Goal: Information Seeking & Learning: Learn about a topic

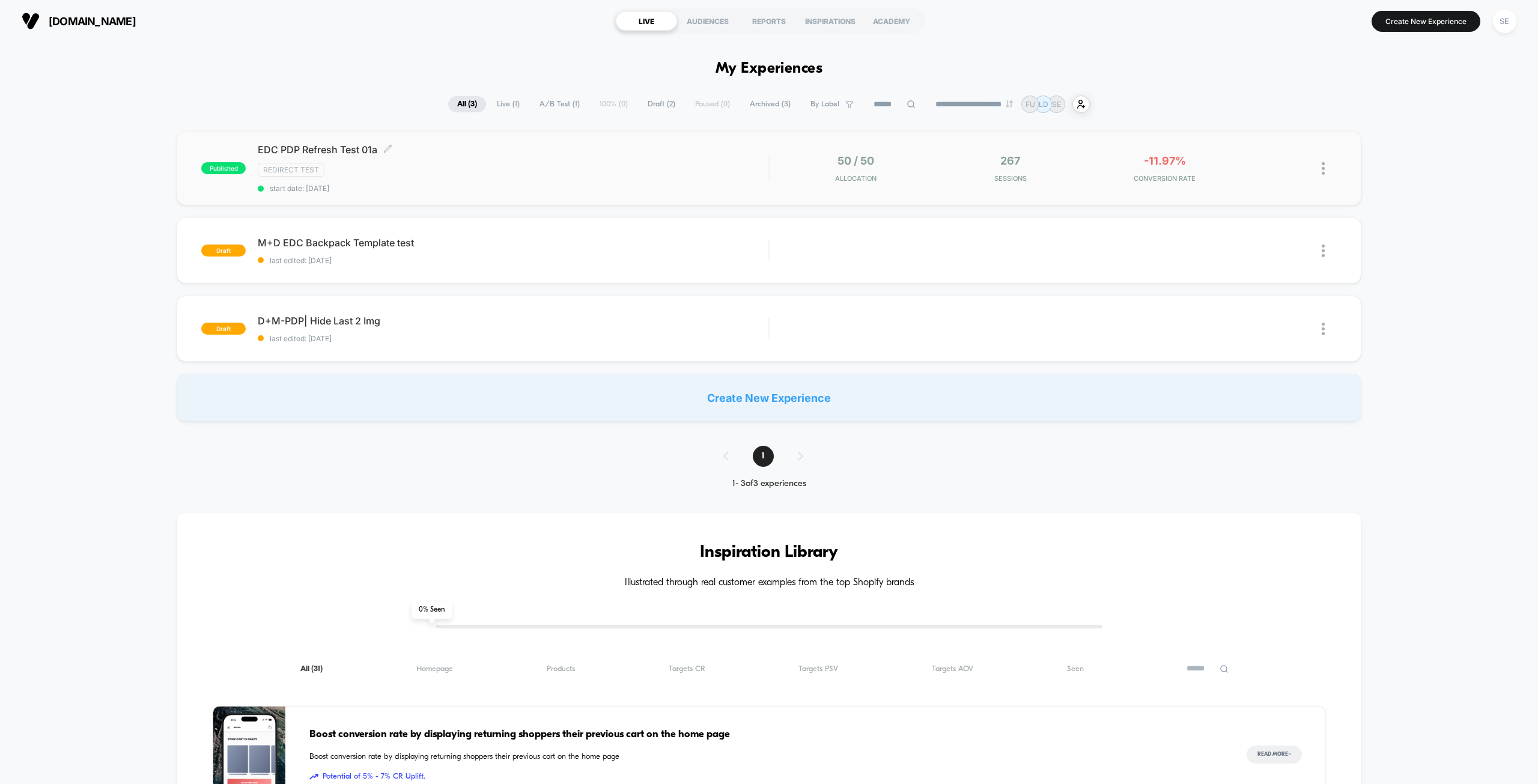
click at [442, 165] on div "Redirect Test" at bounding box center [512, 169] width 511 height 14
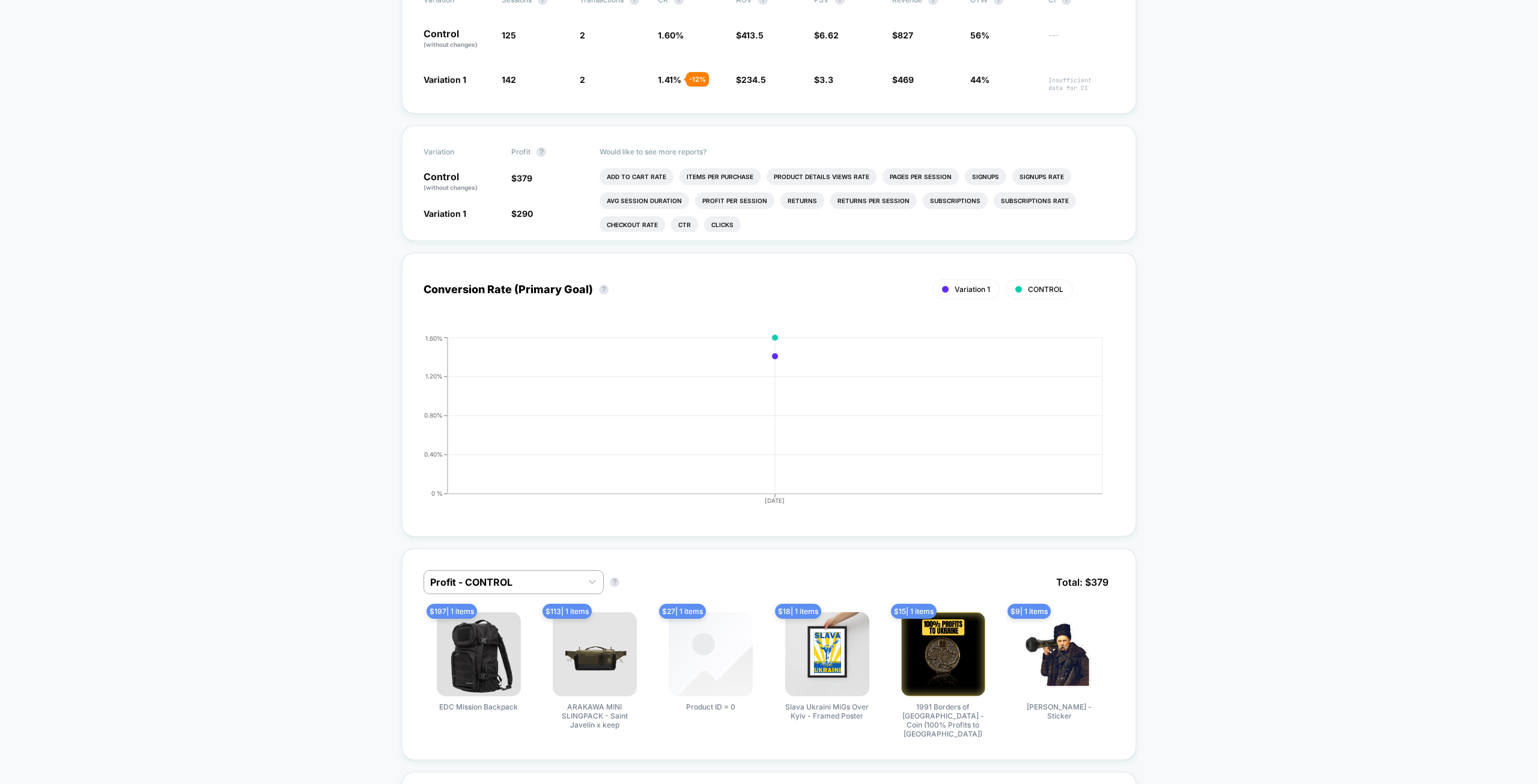
drag, startPoint x: 211, startPoint y: 301, endPoint x: 212, endPoint y: 265, distance: 36.0
drag, startPoint x: 177, startPoint y: 316, endPoint x: 187, endPoint y: 234, distance: 82.6
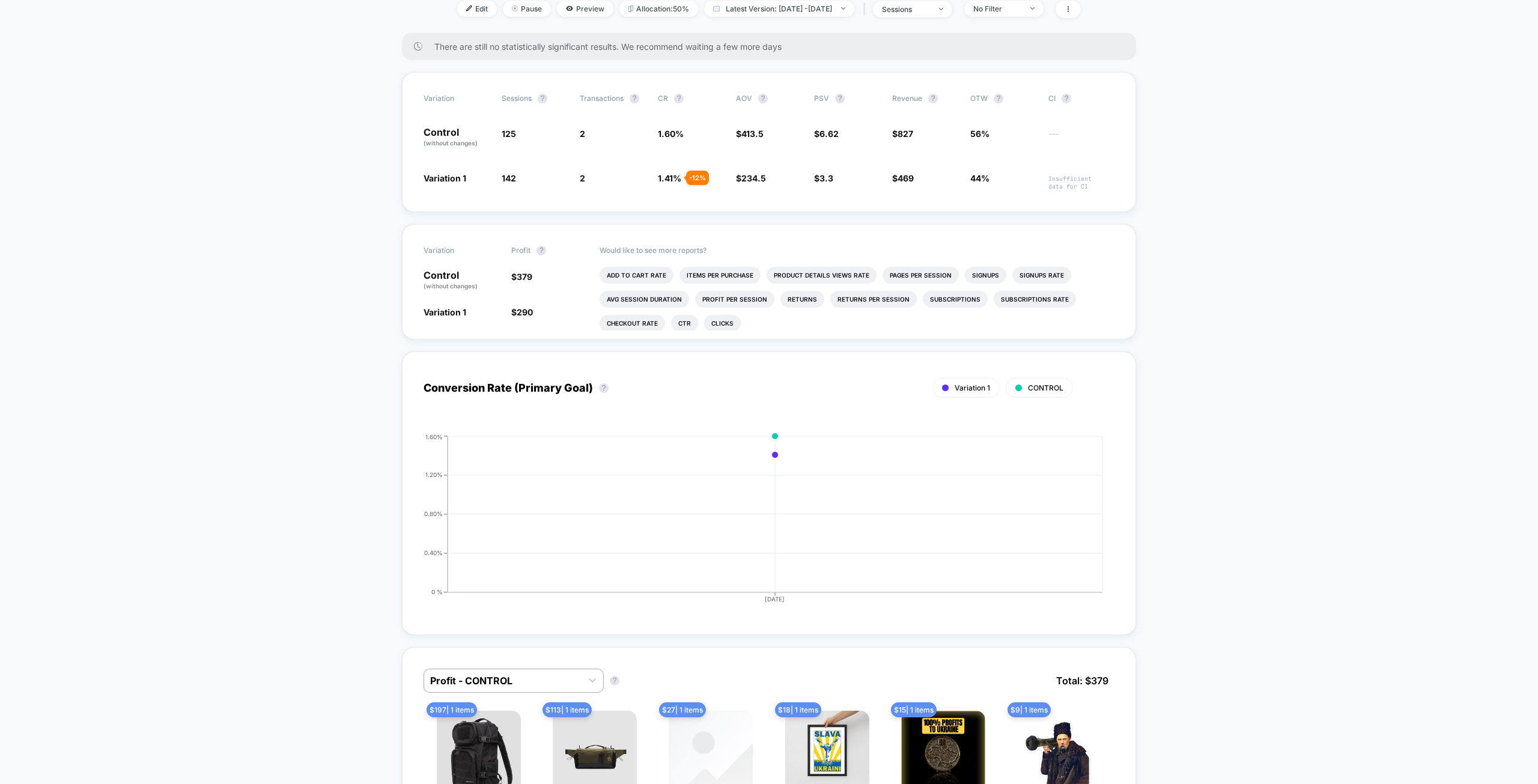
drag, startPoint x: 185, startPoint y: 277, endPoint x: 185, endPoint y: 217, distance: 60.0
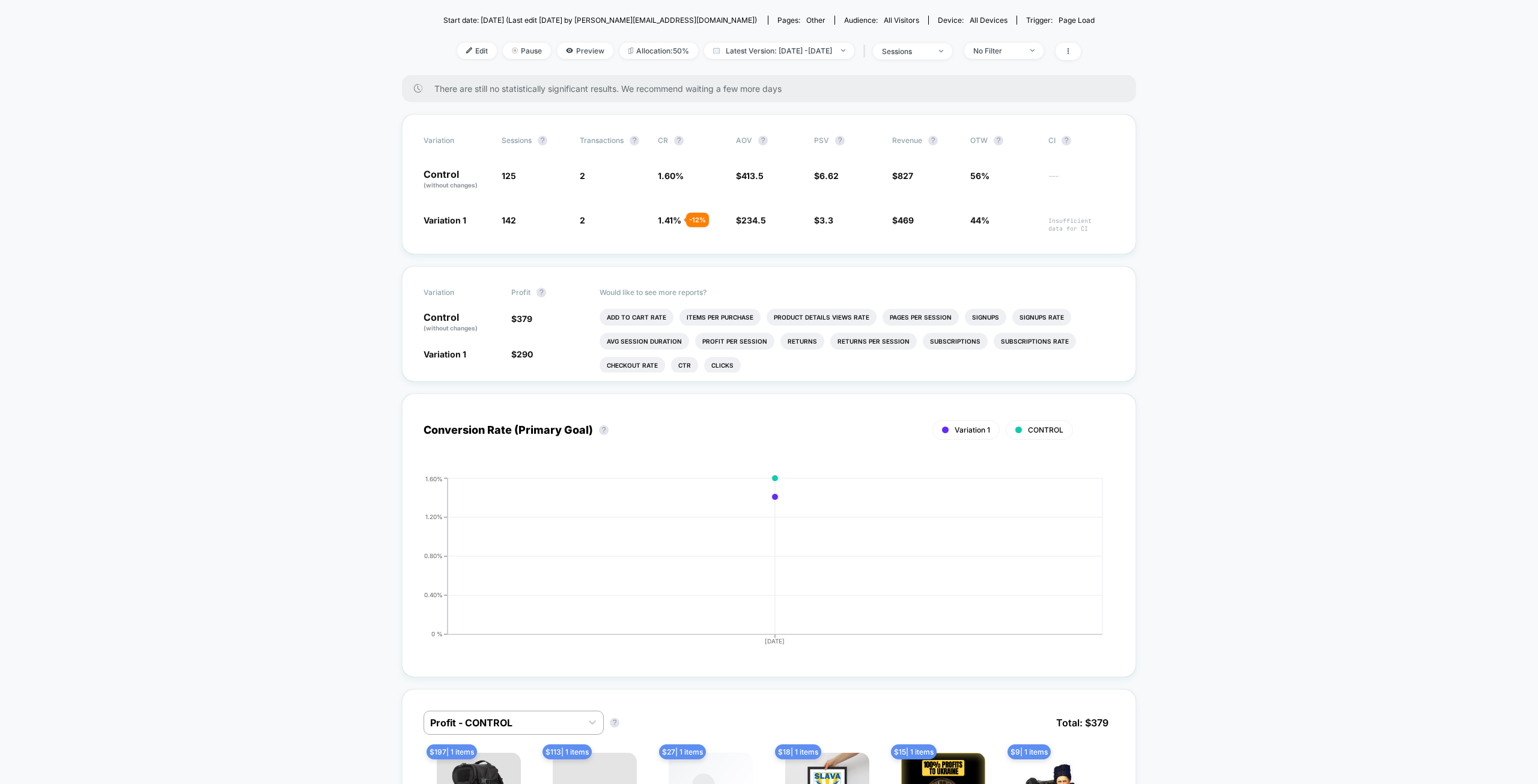
drag, startPoint x: 195, startPoint y: 248, endPoint x: 201, endPoint y: 202, distance: 46.4
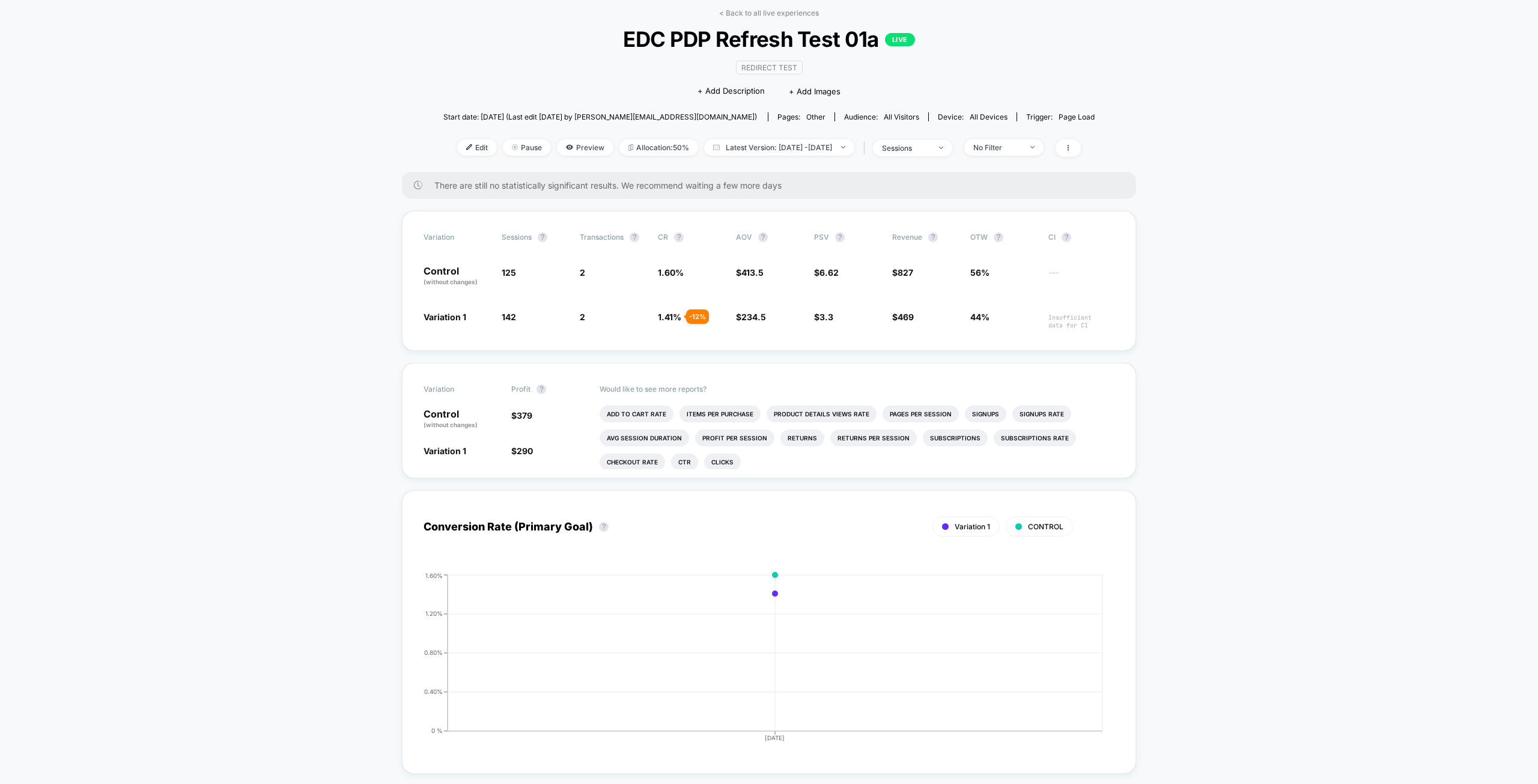
drag, startPoint x: 194, startPoint y: 211, endPoint x: 197, endPoint y: 205, distance: 6.7
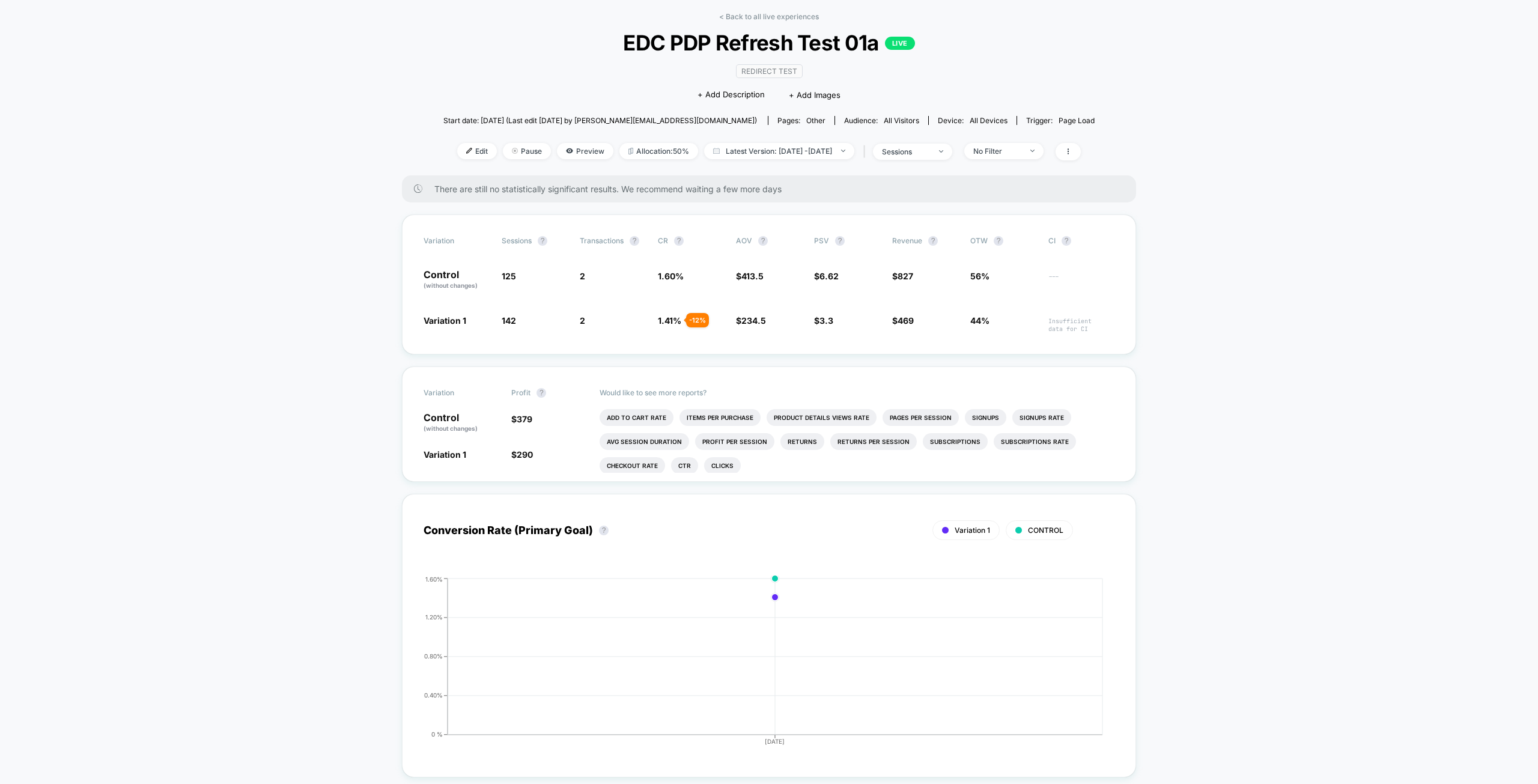
drag, startPoint x: 198, startPoint y: 211, endPoint x: 122, endPoint y: 189, distance: 79.1
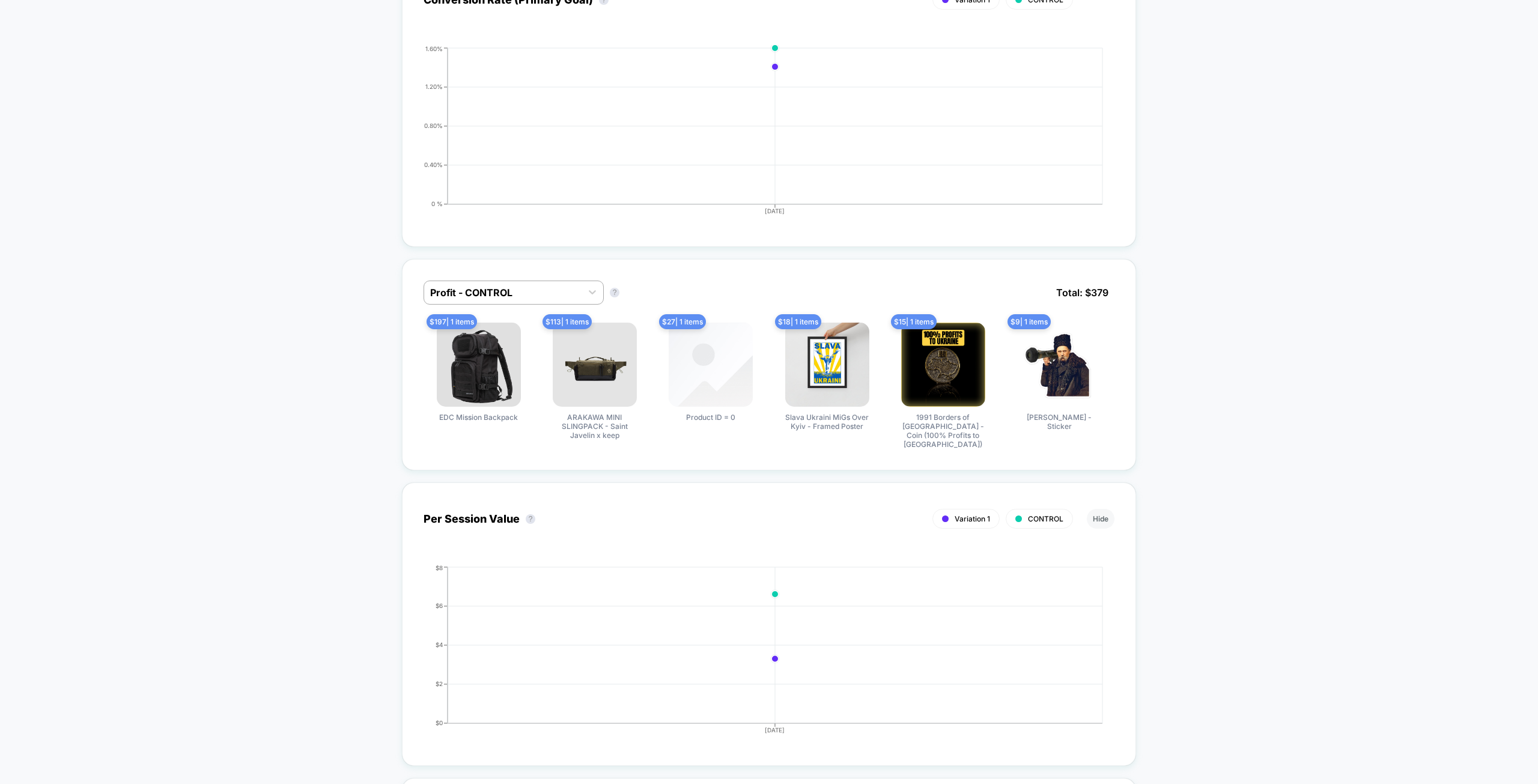
drag, startPoint x: 1291, startPoint y: 204, endPoint x: 1252, endPoint y: 284, distance: 89.0
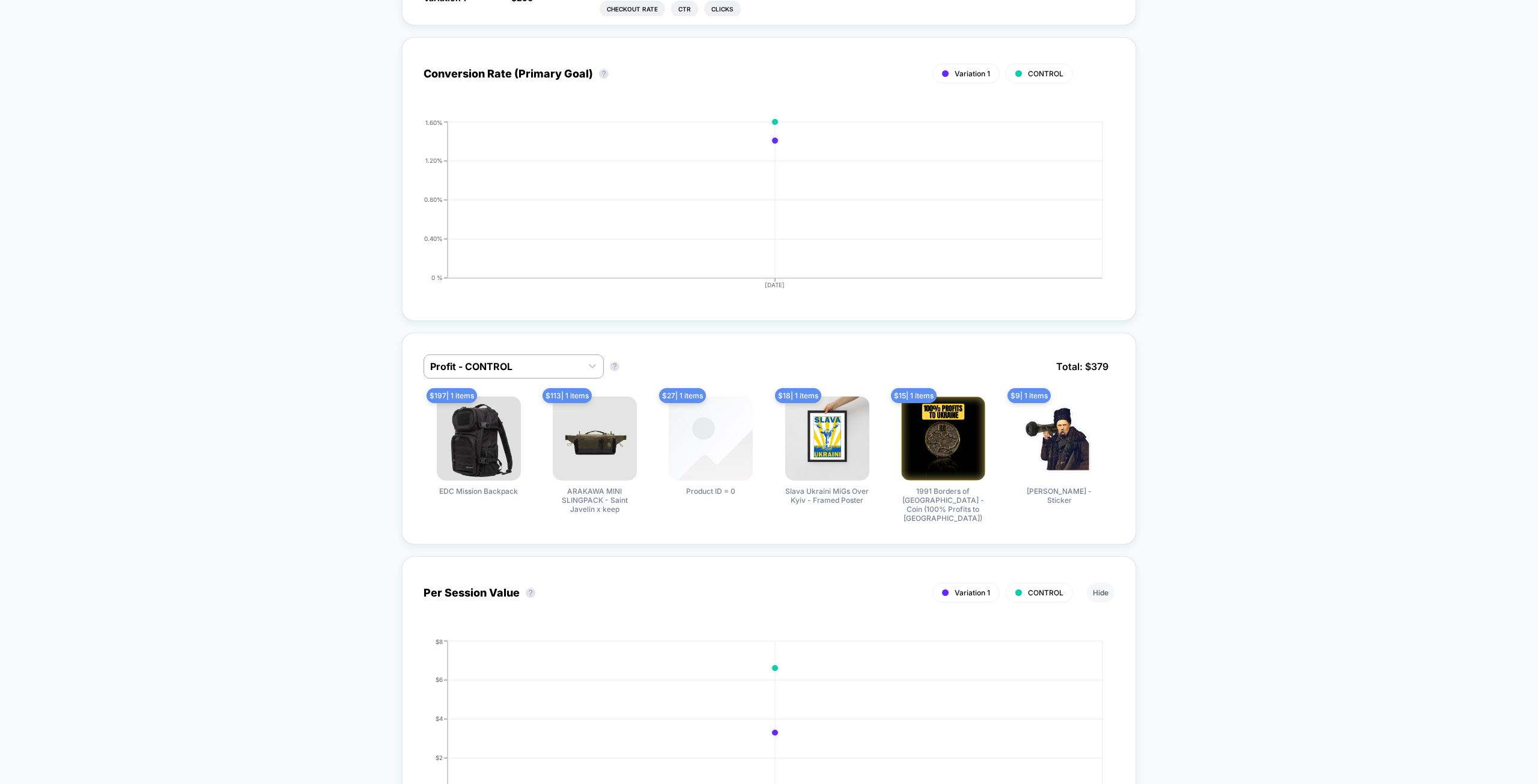
drag, startPoint x: 1255, startPoint y: 243, endPoint x: 1273, endPoint y: 206, distance: 41.1
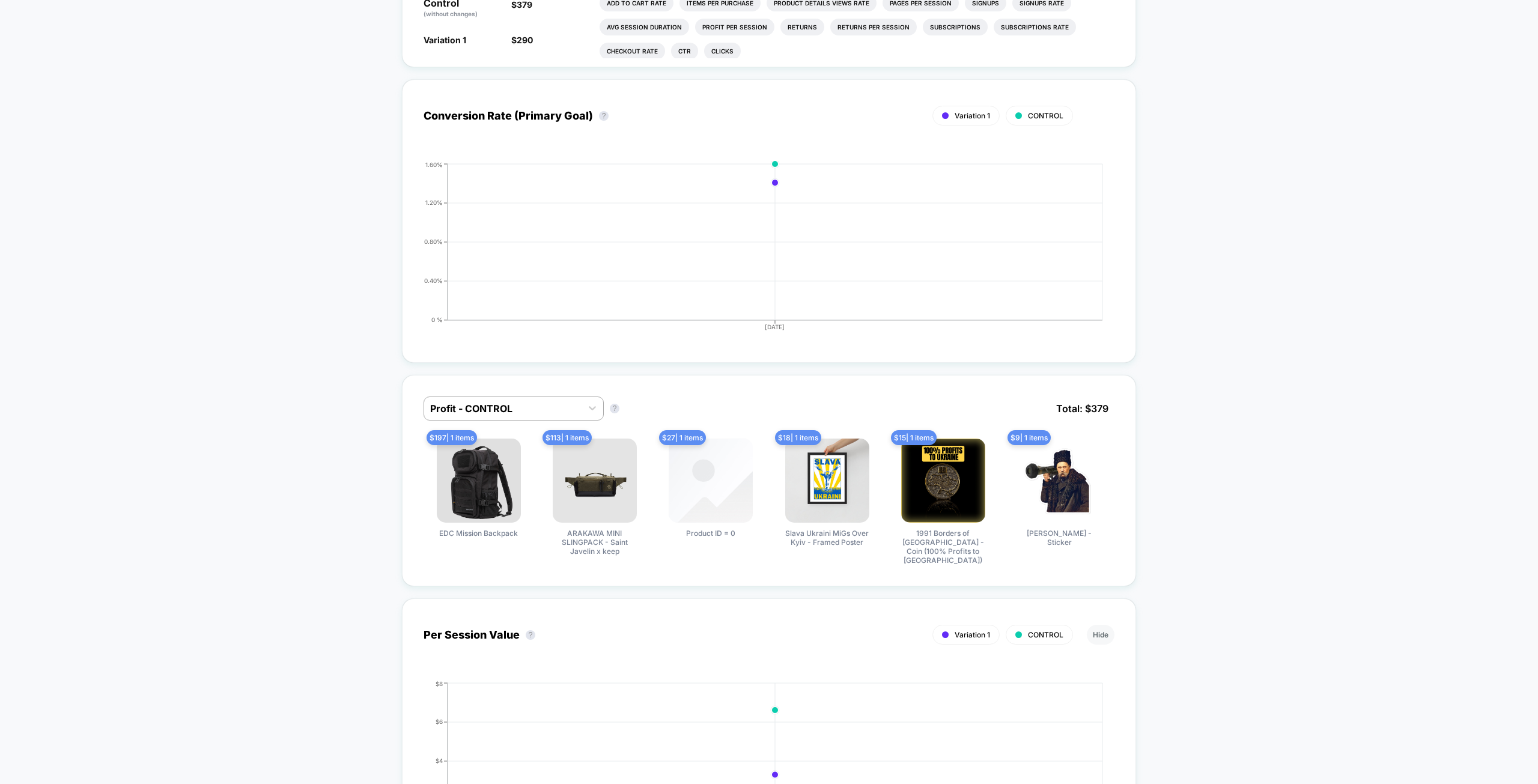
scroll to position [402, 0]
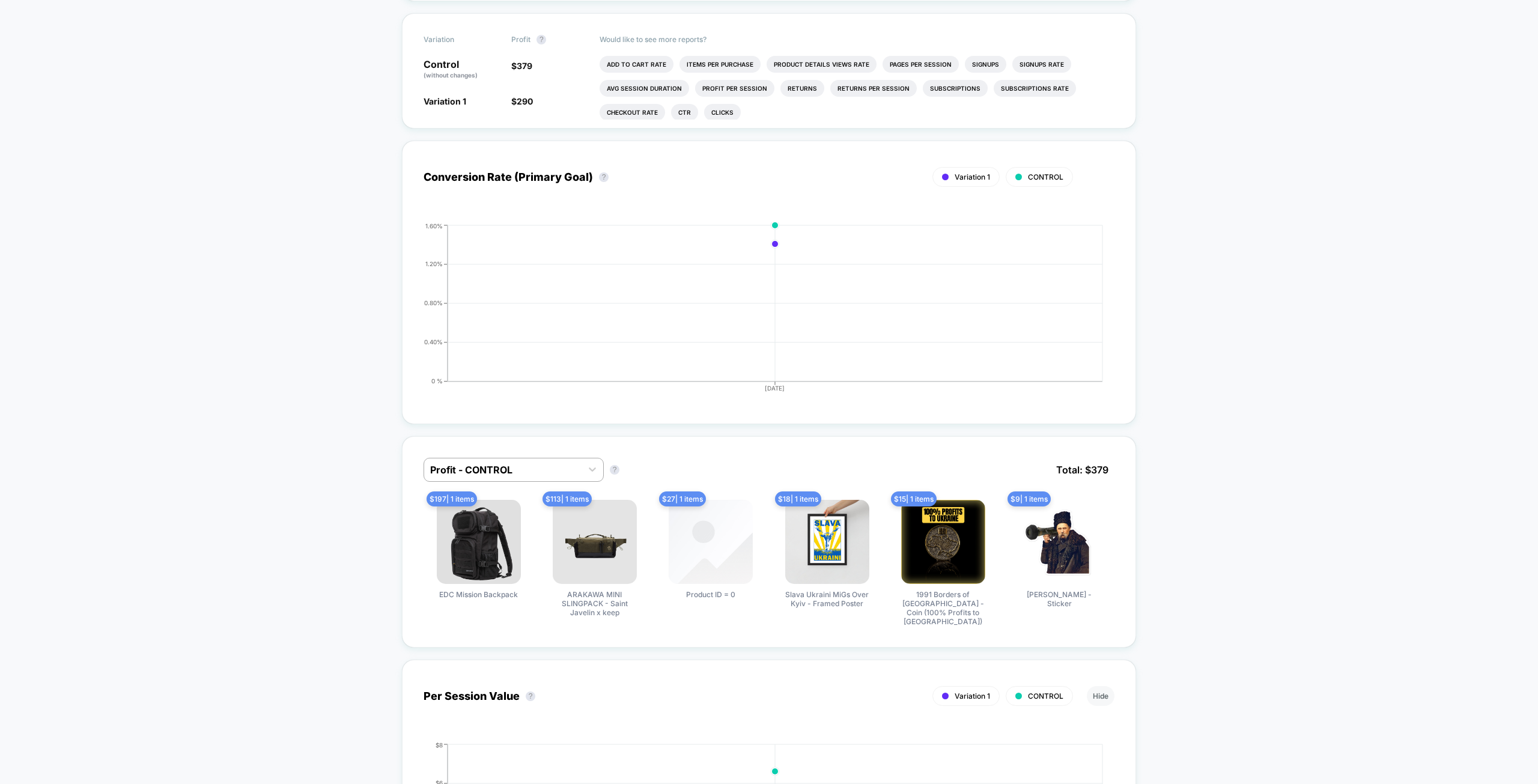
drag, startPoint x: 1265, startPoint y: 228, endPoint x: 1266, endPoint y: 221, distance: 7.1
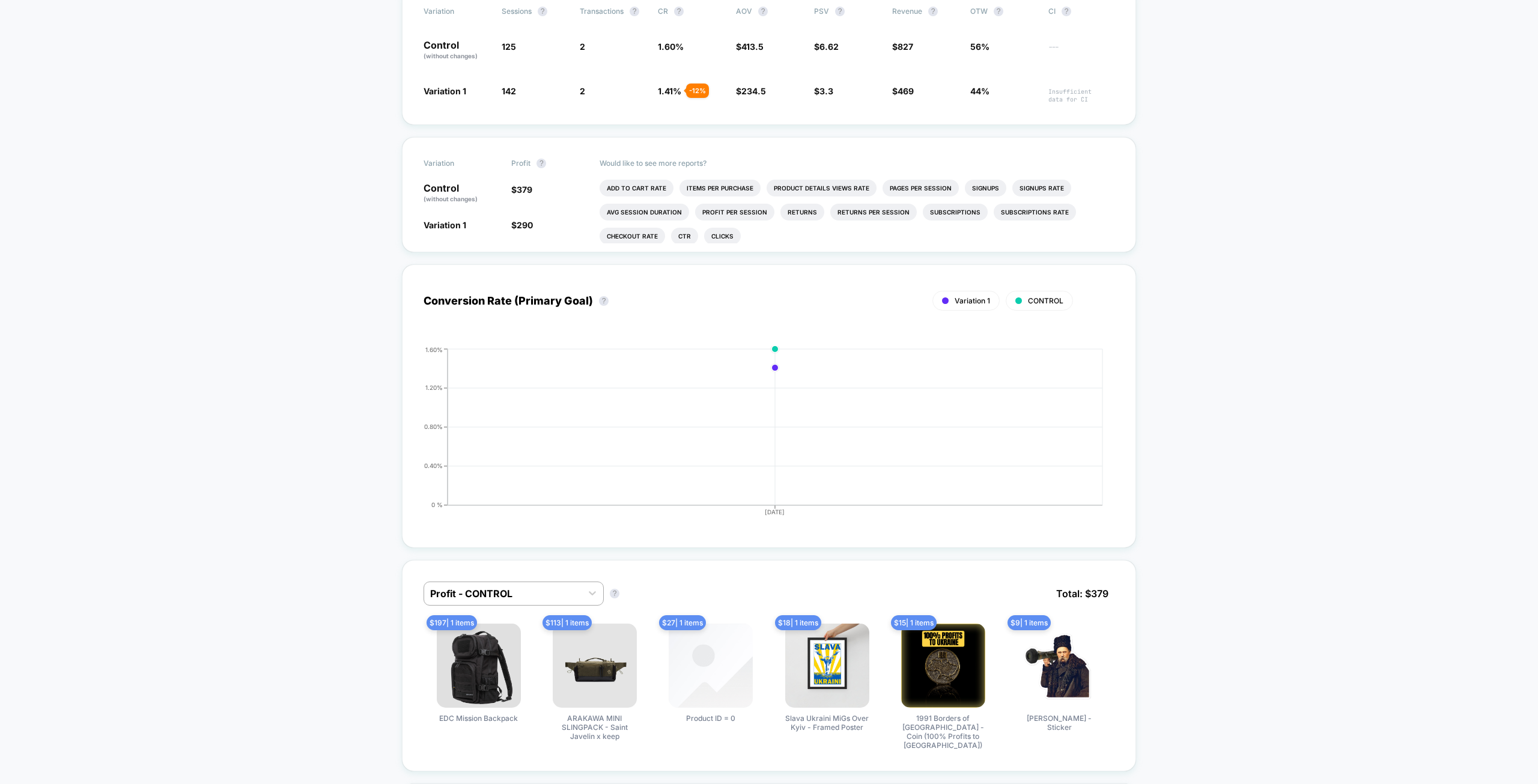
scroll to position [70, 0]
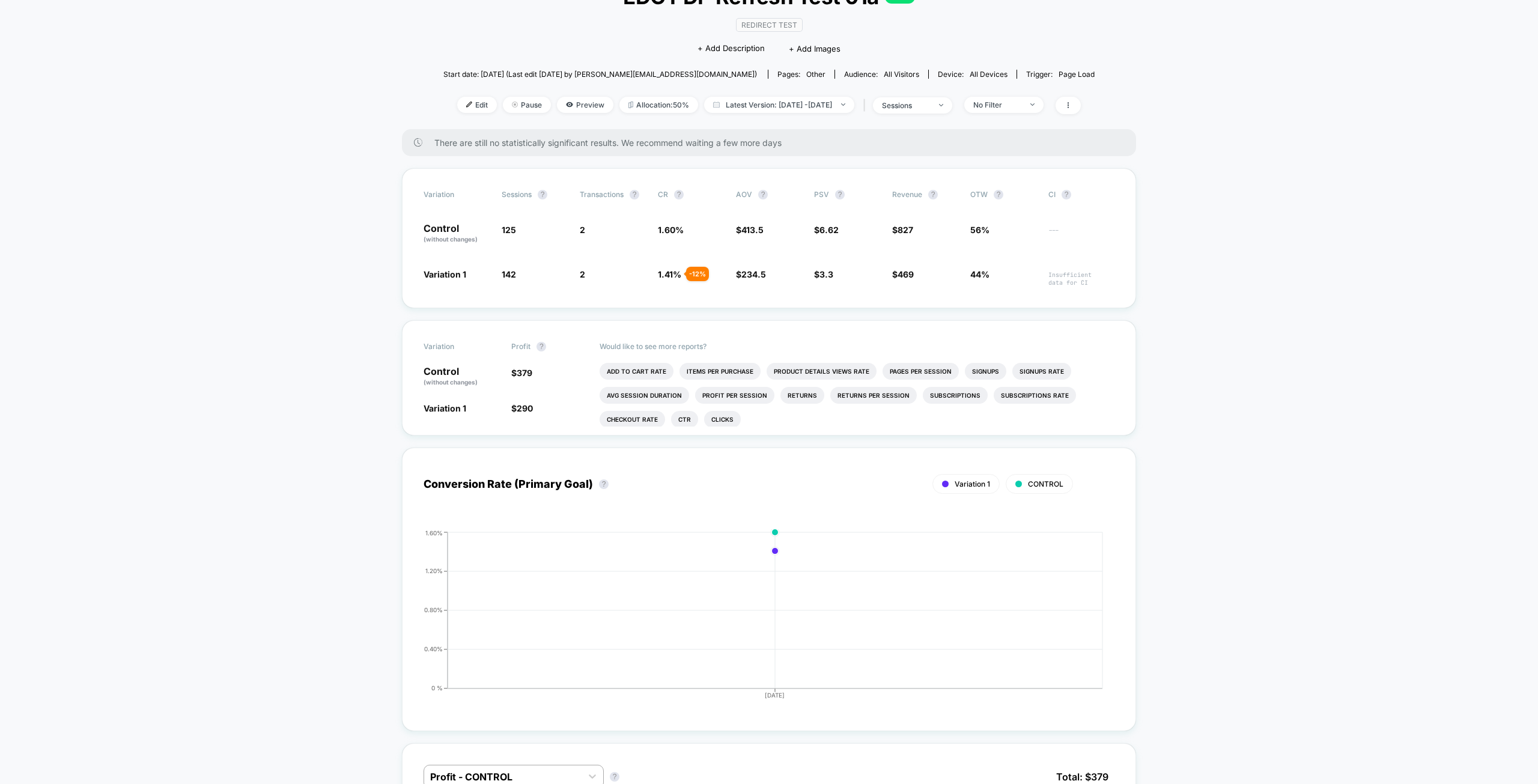
drag, startPoint x: 1260, startPoint y: 232, endPoint x: 1280, endPoint y: 179, distance: 56.6
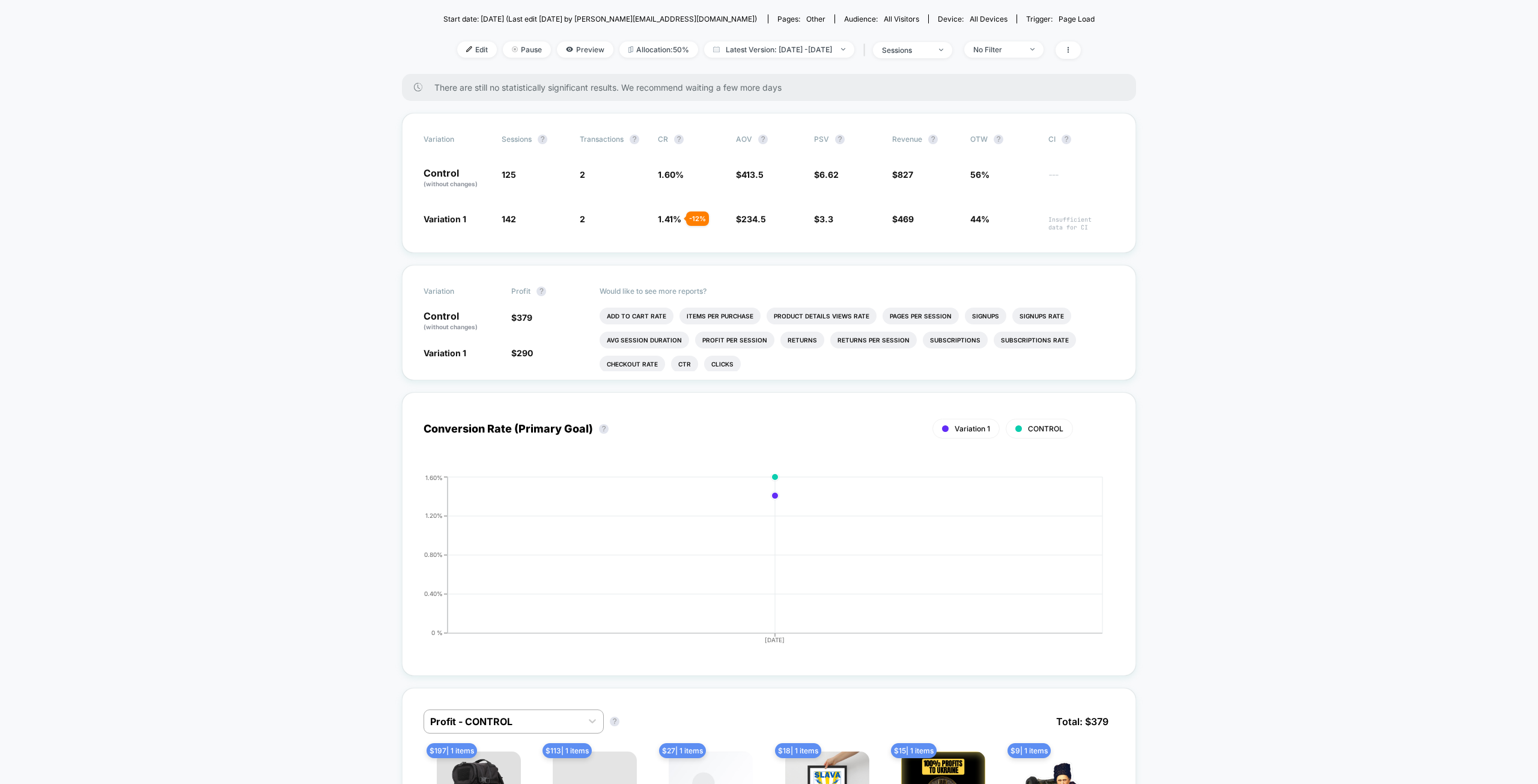
scroll to position [566, 0]
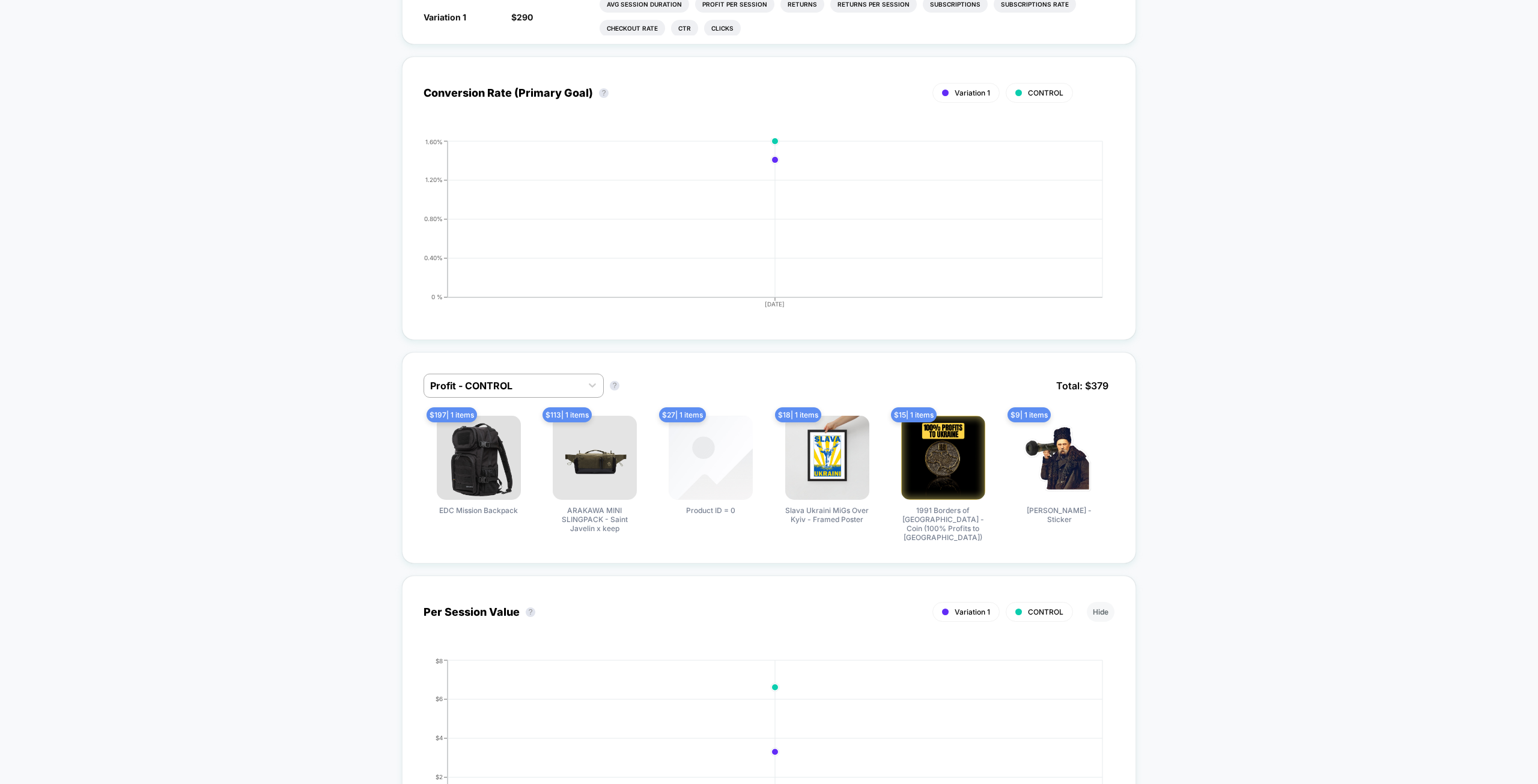
drag, startPoint x: 346, startPoint y: 460, endPoint x: 341, endPoint y: 425, distance: 35.4
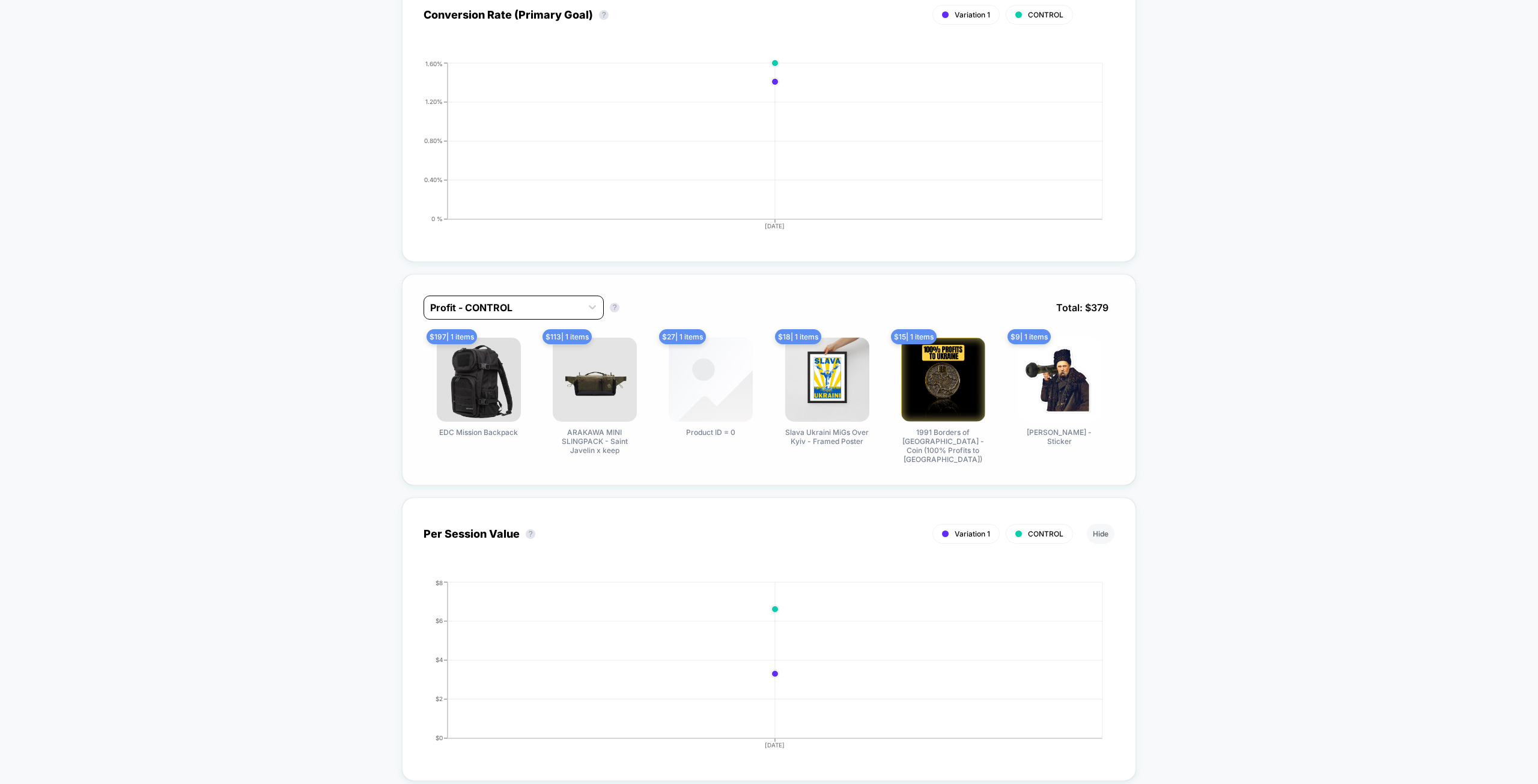
click at [501, 307] on div at bounding box center [503, 308] width 145 height 14
click at [489, 355] on div "Profit - Variation 1" at bounding box center [514, 359] width 180 height 22
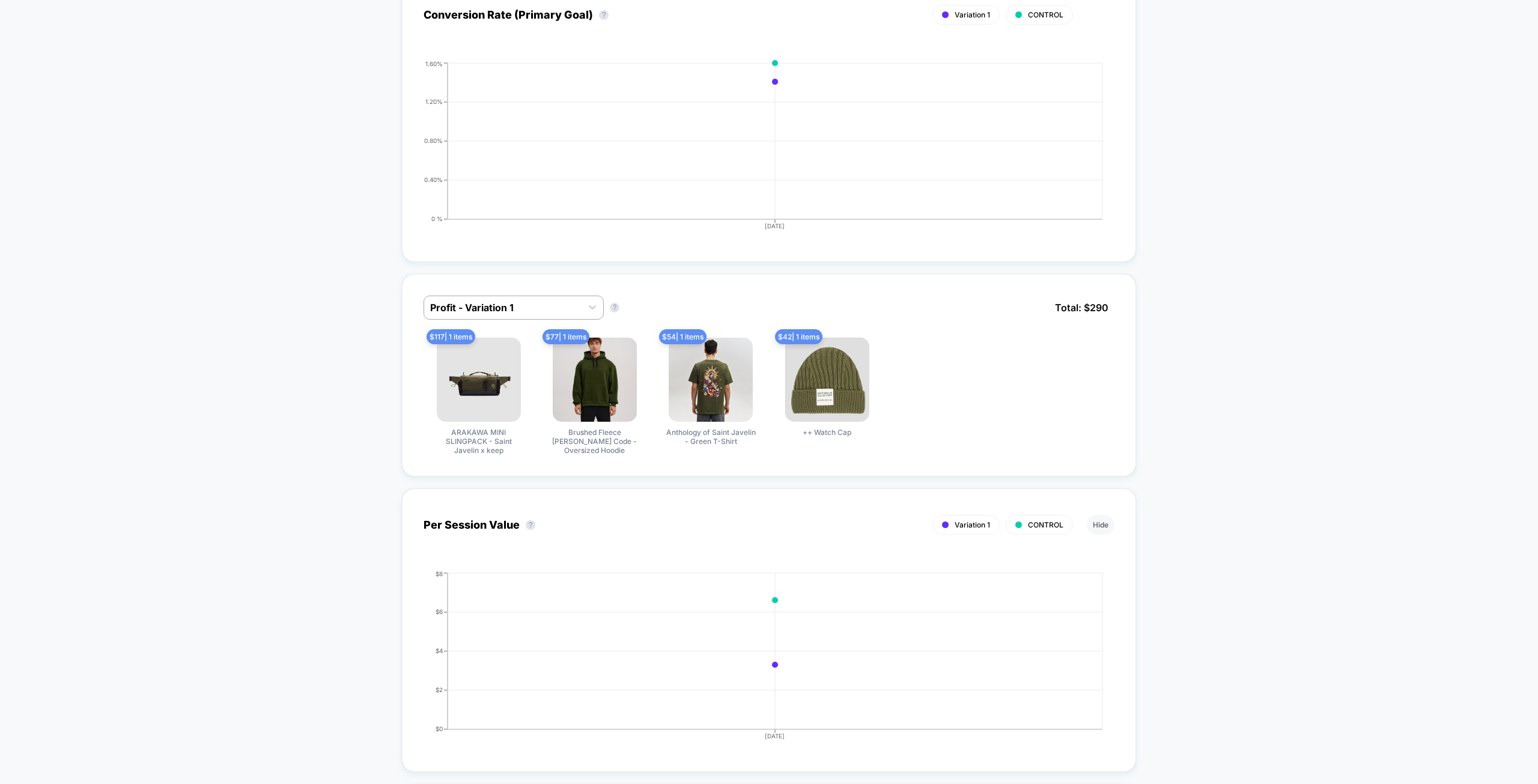
click at [364, 386] on div "< Back to all live experiences EDC PDP Refresh Test 01a LIVE Redirect Test Clic…" at bounding box center [769, 768] width 1538 height 2584
click at [485, 313] on div at bounding box center [503, 308] width 145 height 14
click at [484, 332] on div "Profit - CONTROL" at bounding box center [514, 338] width 180 height 22
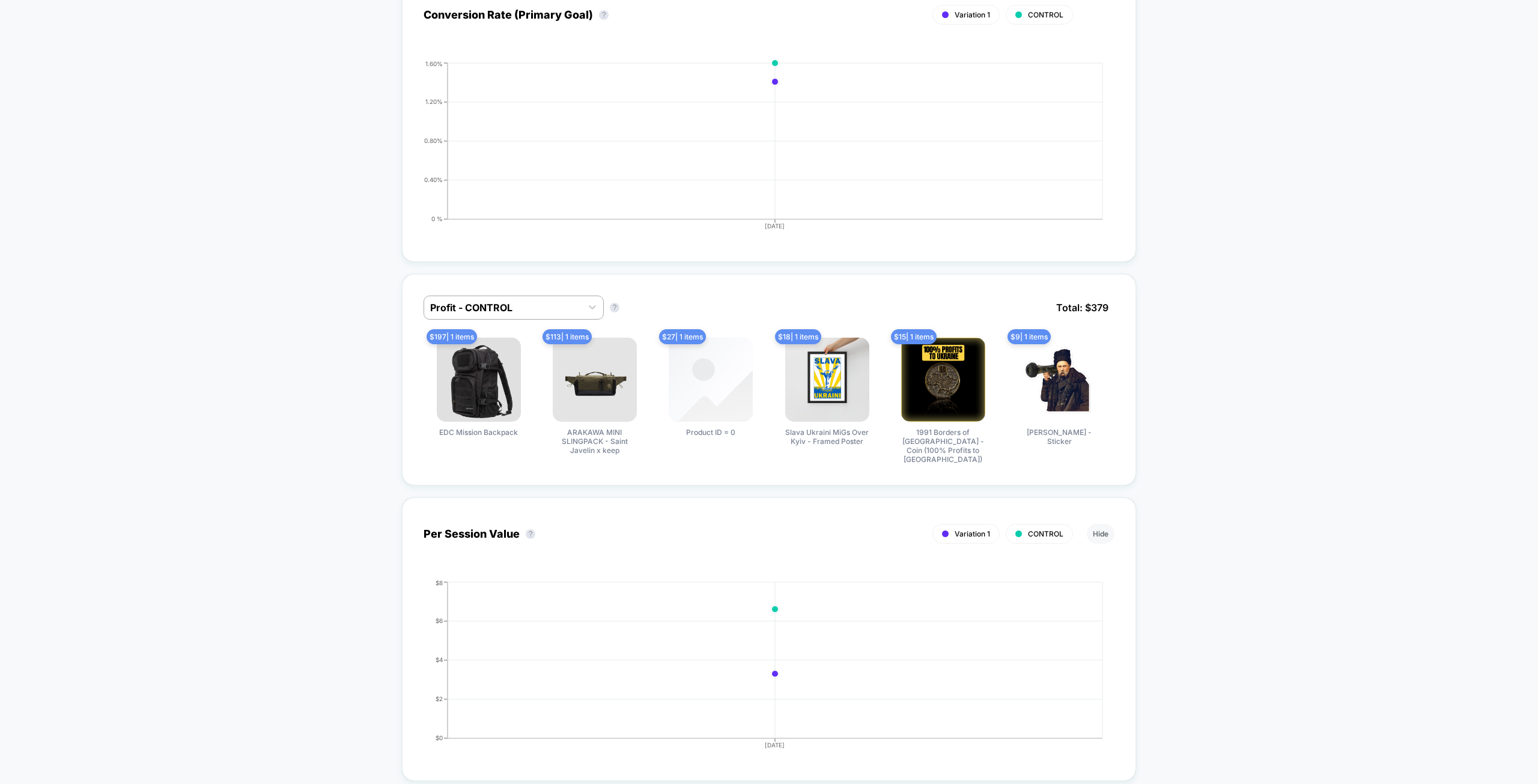
click at [339, 411] on div "< Back to all live experiences EDC PDP Refresh Test 01a LIVE Redirect Test Clic…" at bounding box center [769, 772] width 1538 height 2593
click at [699, 386] on img at bounding box center [711, 379] width 84 height 84
drag, startPoint x: 212, startPoint y: 406, endPoint x: 219, endPoint y: 404, distance: 7.3
click at [220, 402] on div "< Back to all live experiences EDC PDP Refresh Test 01a LIVE Redirect Test Clic…" at bounding box center [769, 772] width 1538 height 2593
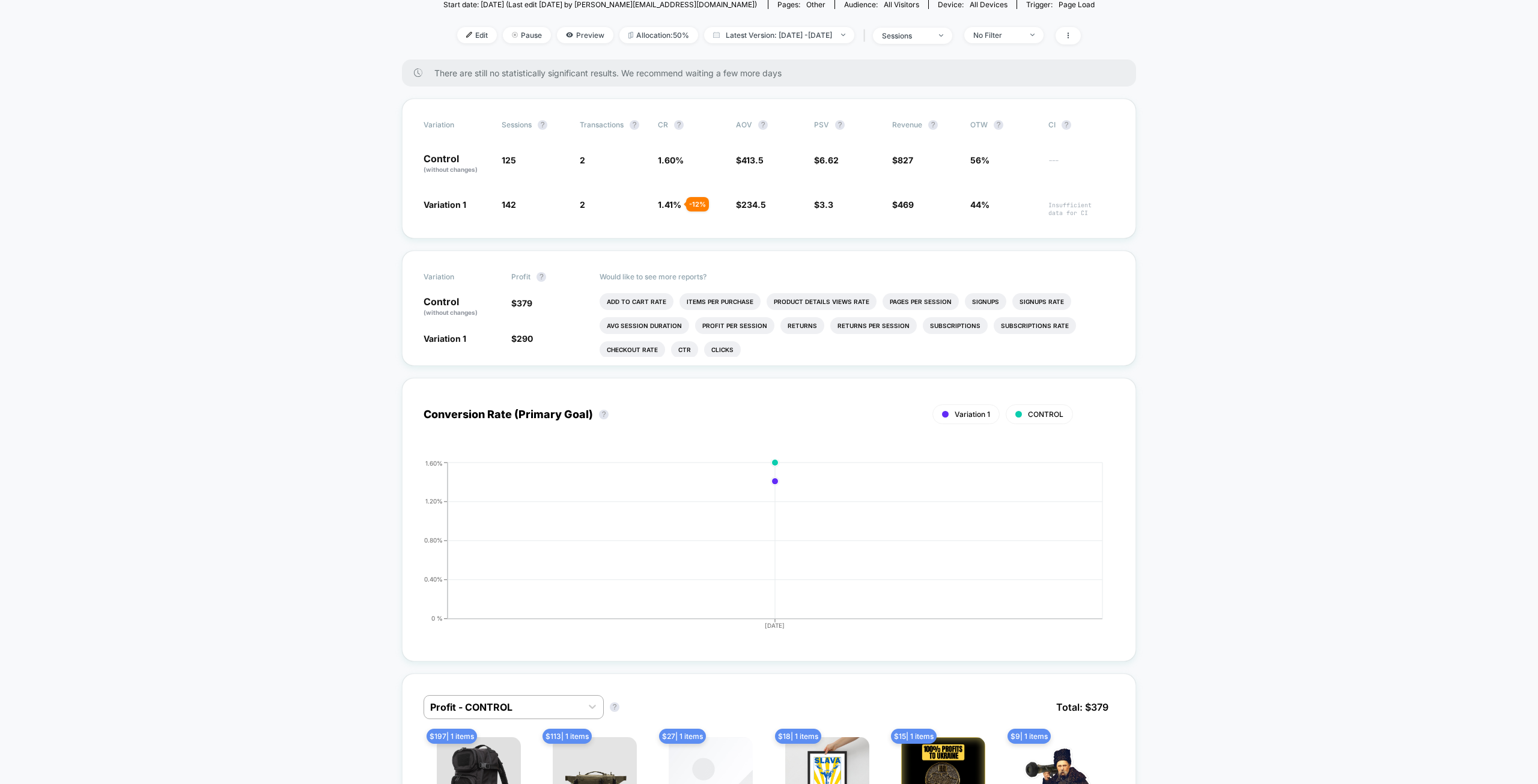
drag, startPoint x: 212, startPoint y: 444, endPoint x: 207, endPoint y: 382, distance: 62.2
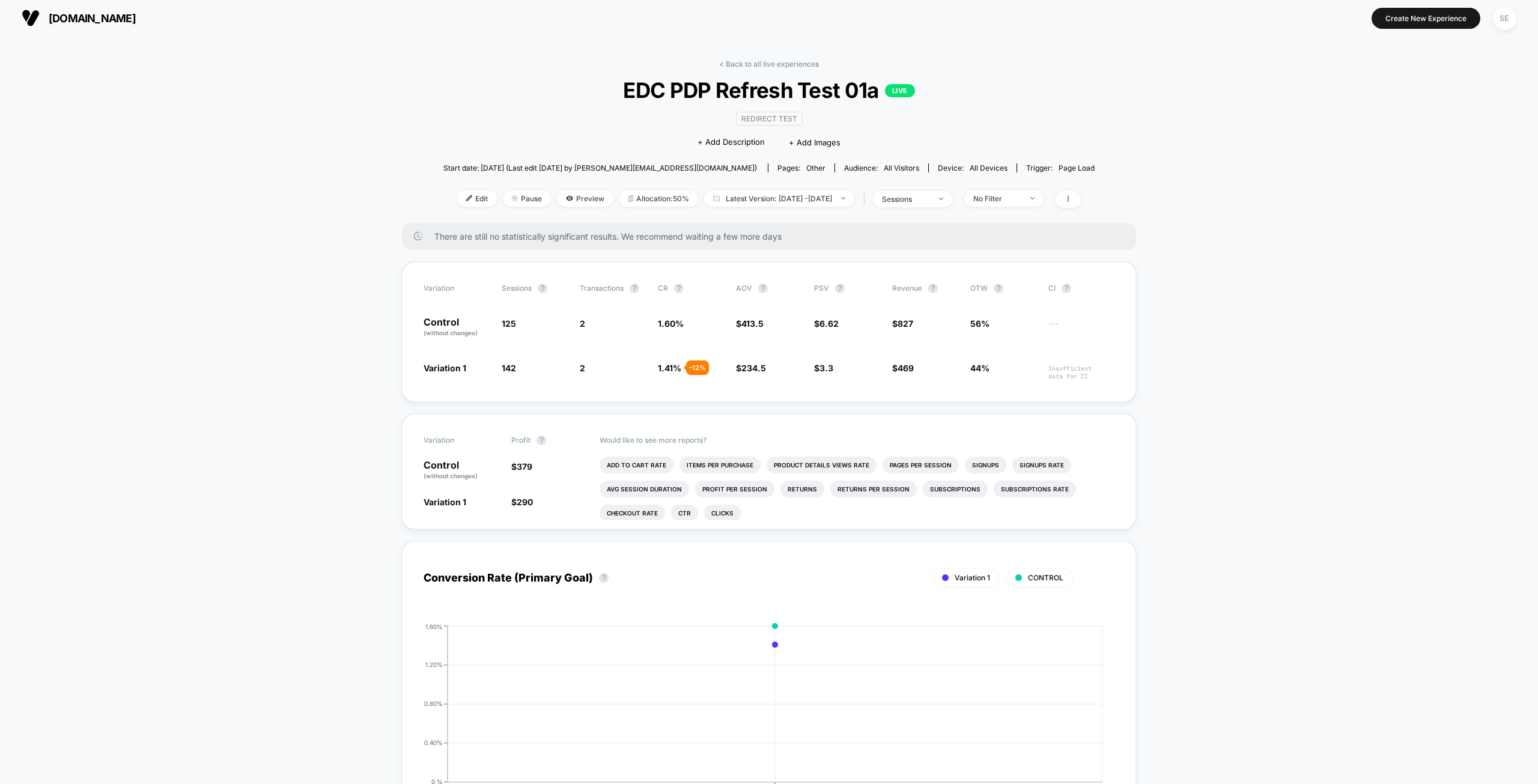
scroll to position [0, 0]
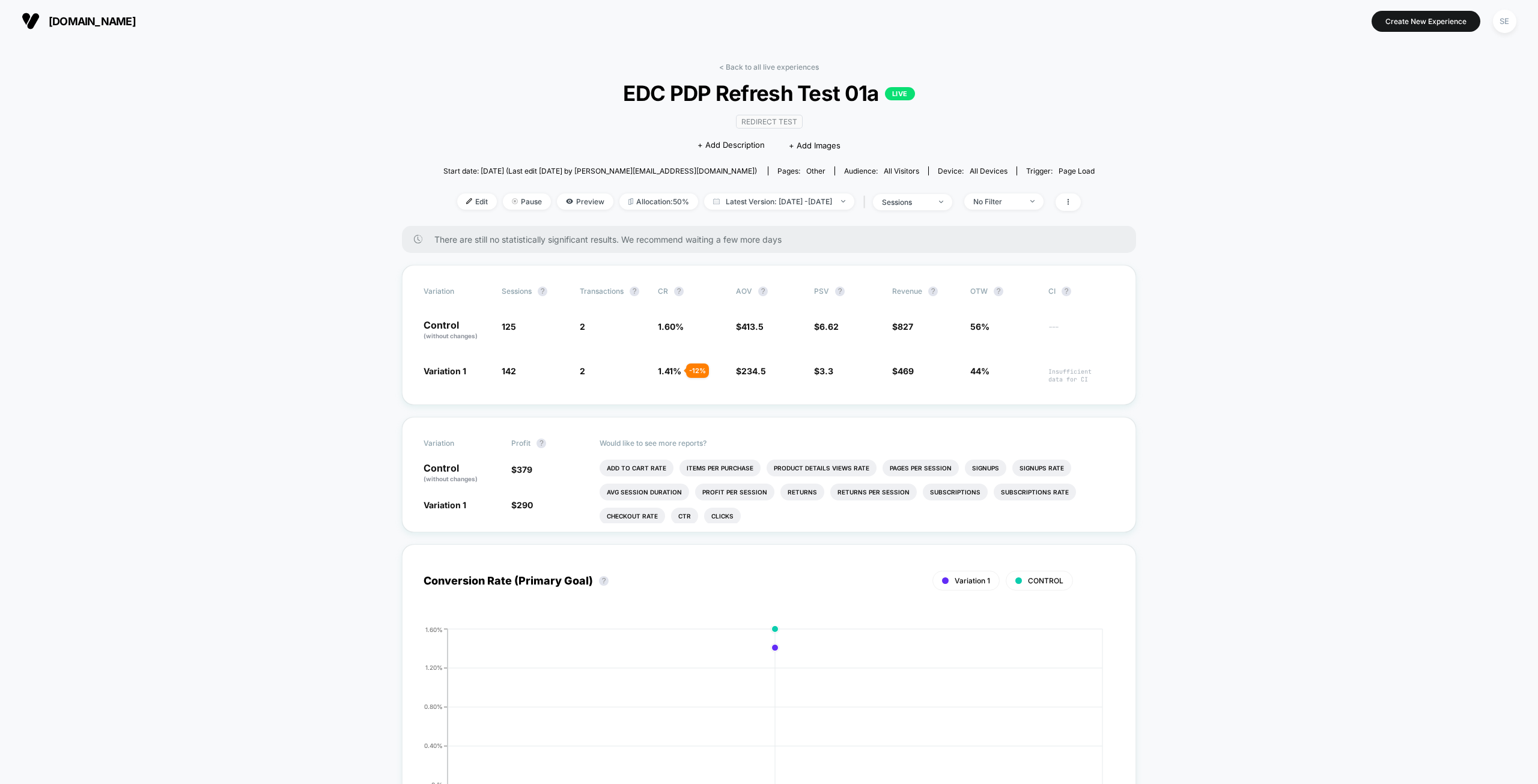
drag, startPoint x: 212, startPoint y: 399, endPoint x: 212, endPoint y: 384, distance: 15.0
drag, startPoint x: 218, startPoint y: 386, endPoint x: 216, endPoint y: 395, distance: 9.2
drag, startPoint x: 300, startPoint y: 264, endPoint x: 162, endPoint y: 367, distance: 172.2
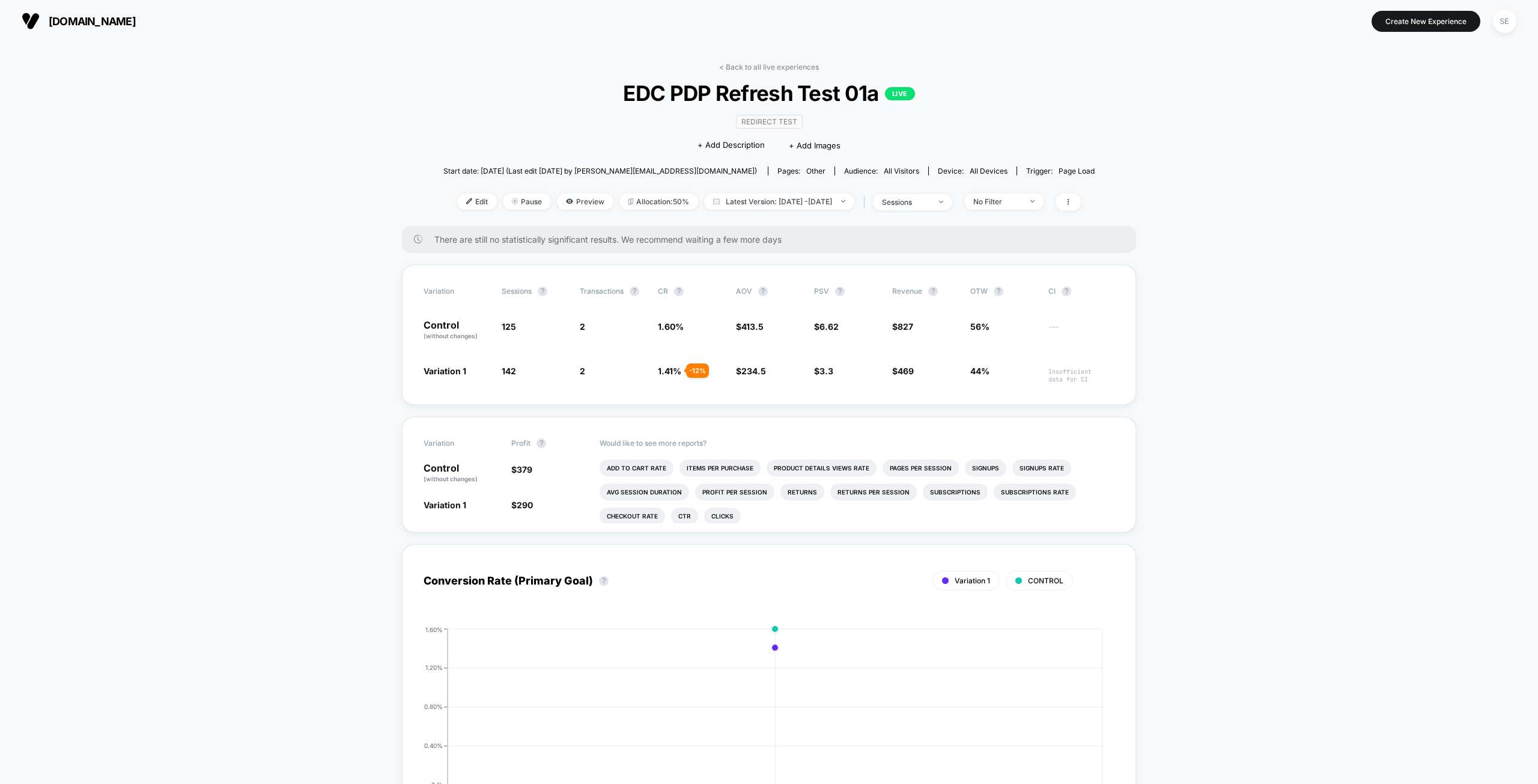
drag, startPoint x: 307, startPoint y: 308, endPoint x: 306, endPoint y: 301, distance: 7.1
drag, startPoint x: 306, startPoint y: 301, endPoint x: 190, endPoint y: 336, distance: 121.2
drag, startPoint x: 205, startPoint y: 339, endPoint x: 211, endPoint y: 322, distance: 18.0
